Goal: Check status: Check status

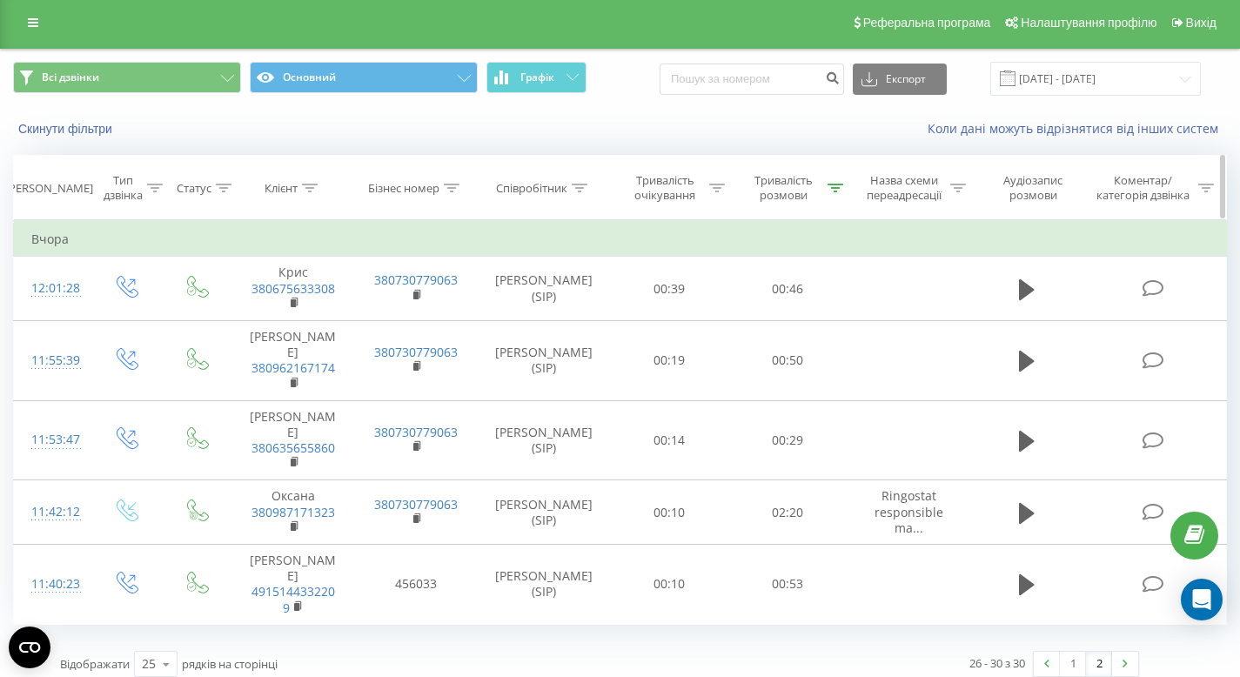
click at [831, 184] on icon at bounding box center [835, 188] width 16 height 9
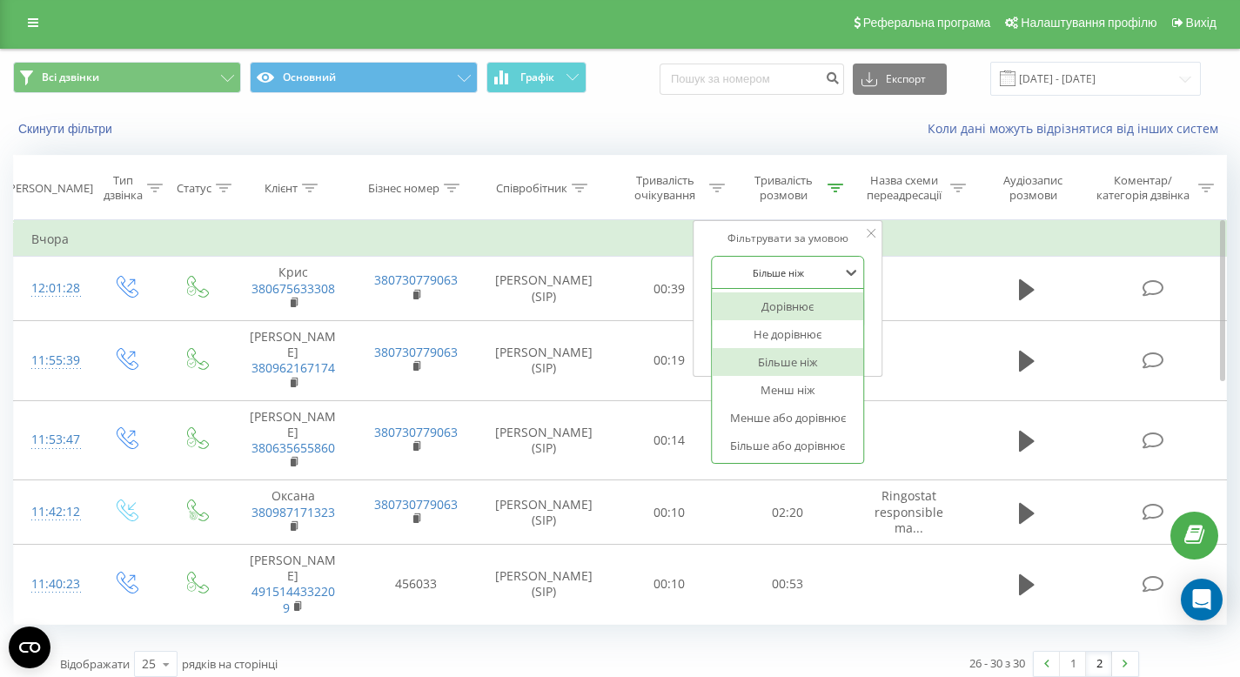
click at [807, 281] on div "Більше ніж" at bounding box center [778, 272] width 127 height 26
click at [819, 341] on div "Не дорівнює" at bounding box center [787, 334] width 151 height 28
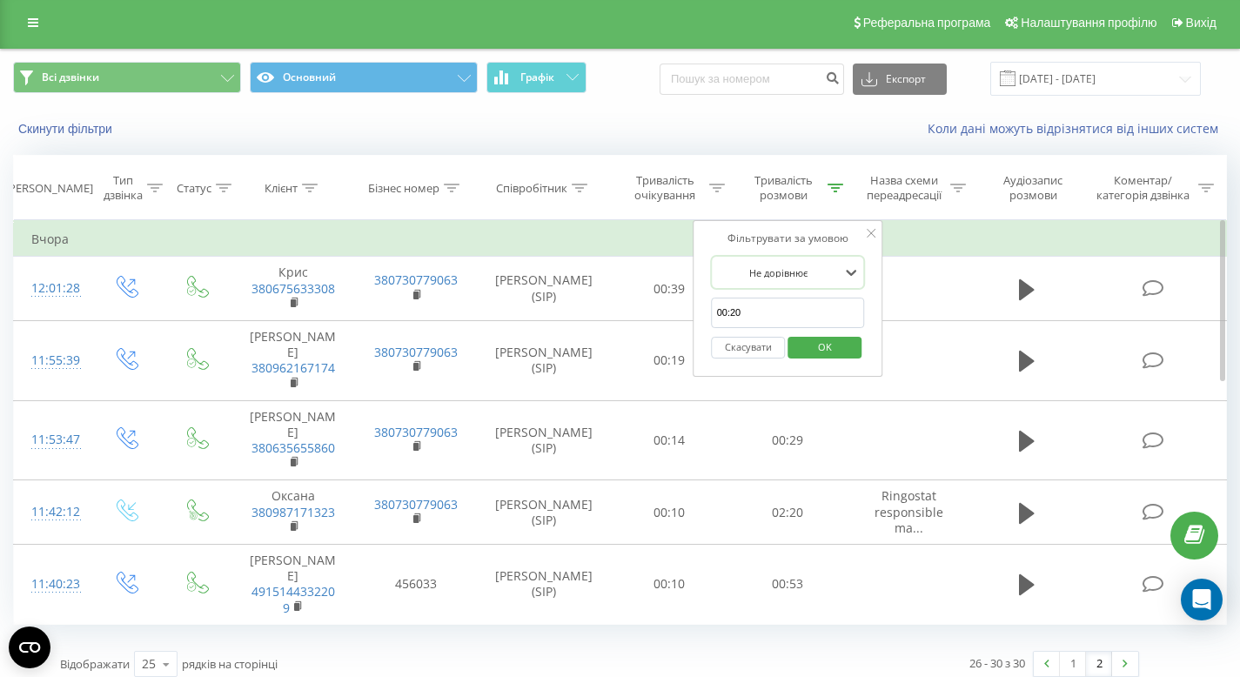
click at [831, 360] on div "Скасувати OK" at bounding box center [788, 347] width 153 height 39
click at [832, 356] on span "OK" at bounding box center [824, 346] width 49 height 27
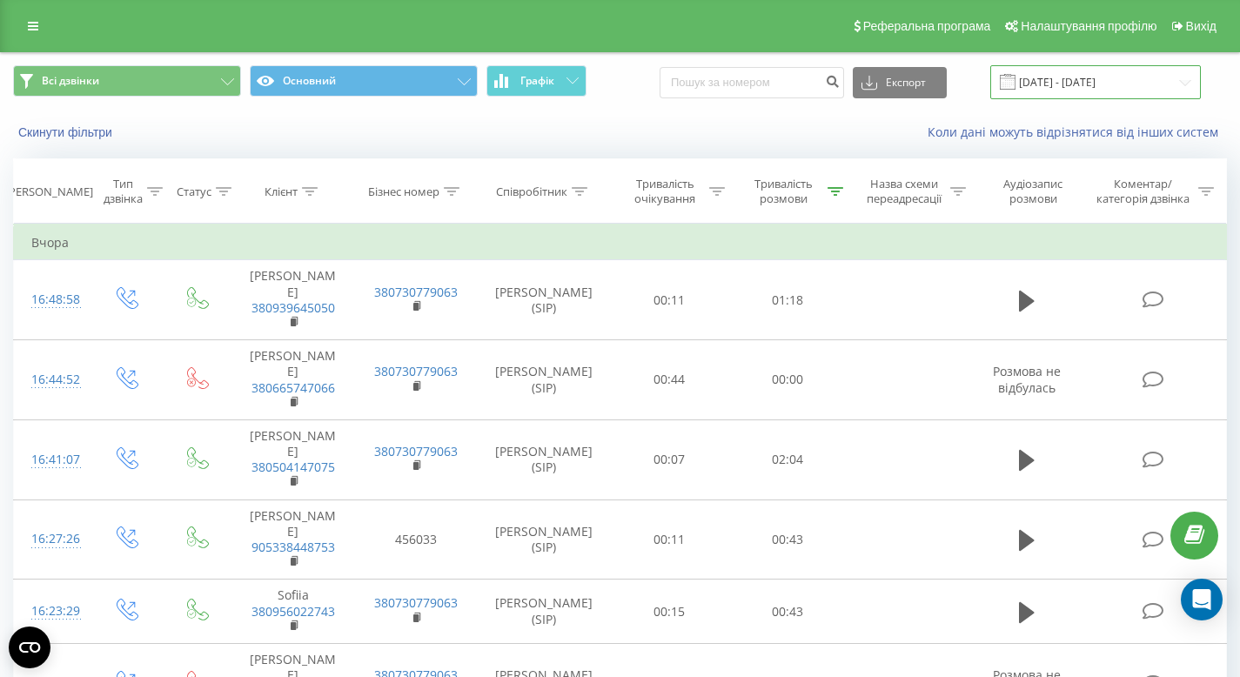
click at [1072, 92] on input "[DATE] - [DATE]" at bounding box center [1095, 82] width 211 height 34
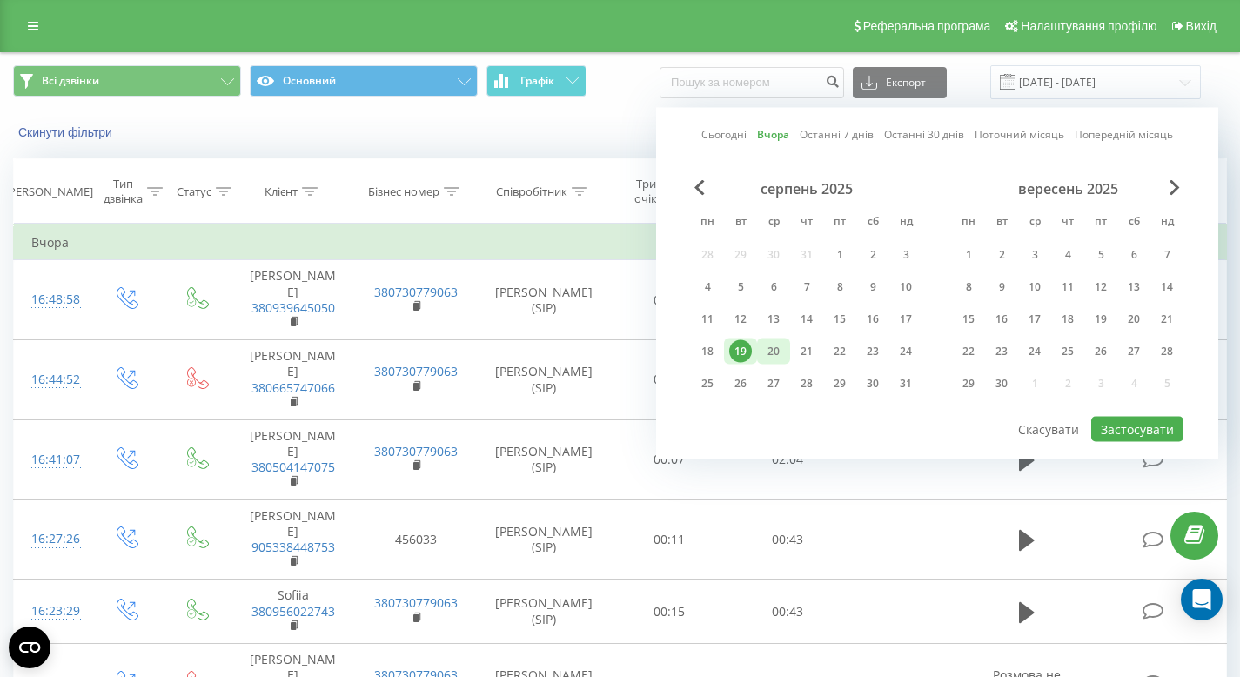
click at [766, 353] on div "20" at bounding box center [773, 351] width 23 height 23
click at [1108, 432] on button "Застосувати" at bounding box center [1137, 429] width 92 height 25
type input "[DATE] - [DATE]"
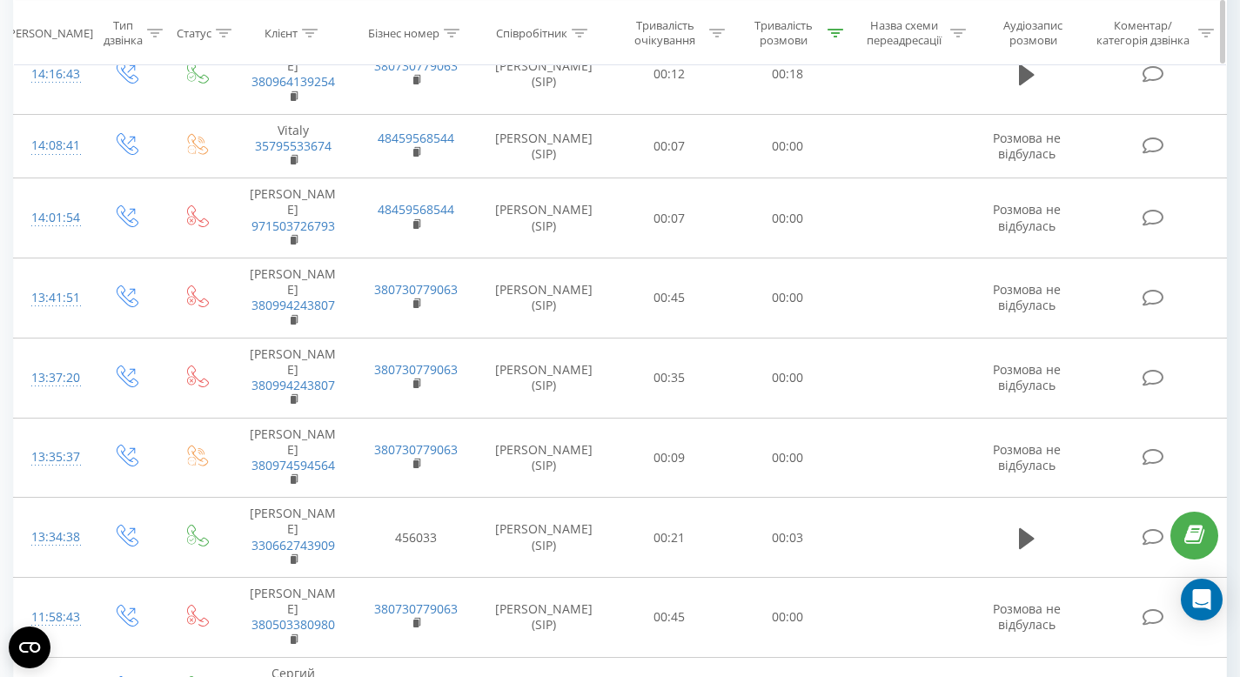
scroll to position [259, 0]
